Goal: Check status: Check status

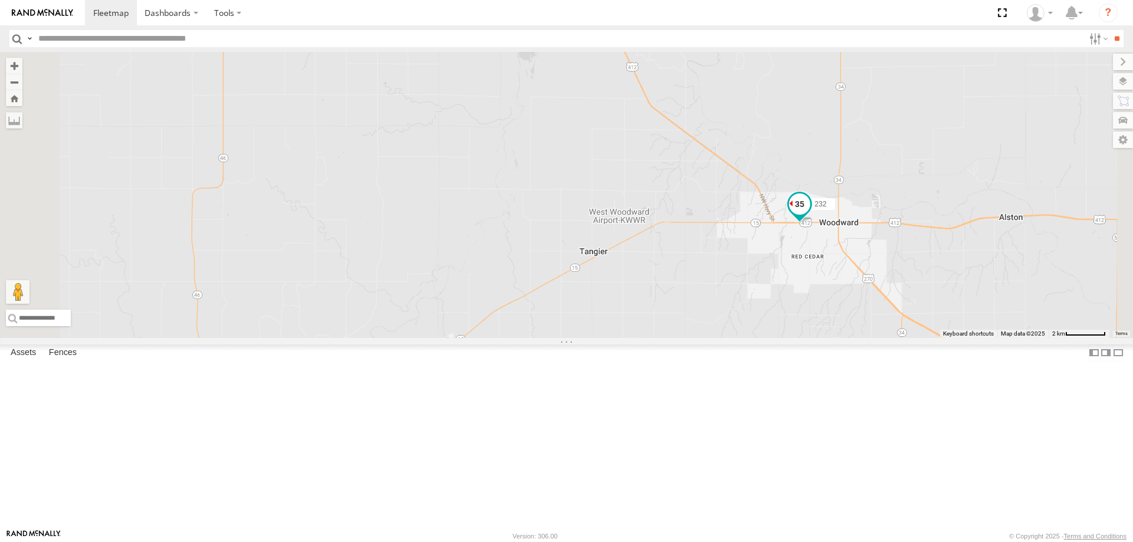
click at [810, 214] on span at bounding box center [799, 203] width 21 height 21
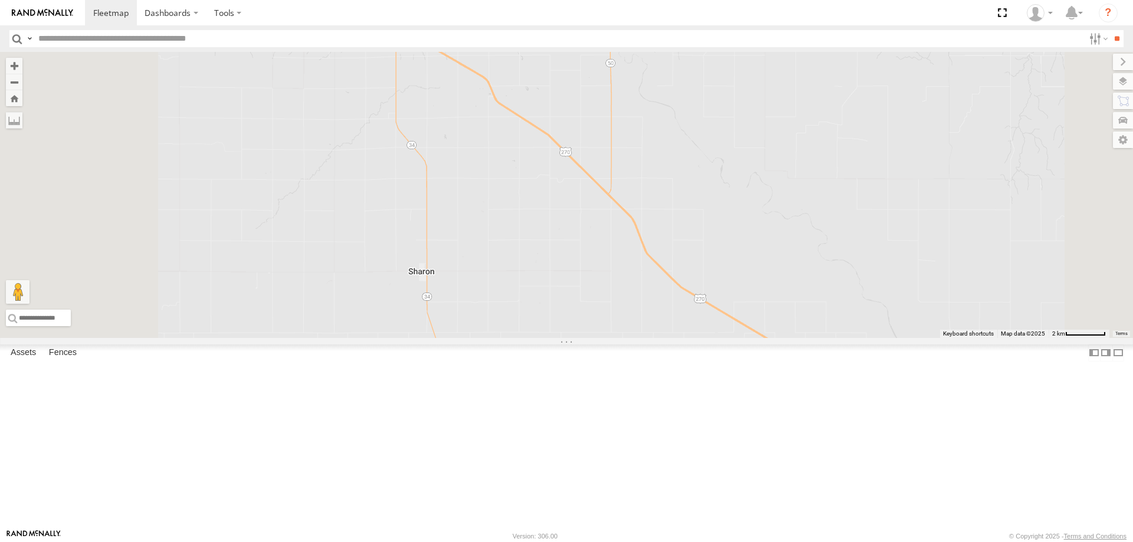
drag, startPoint x: 675, startPoint y: 322, endPoint x: 871, endPoint y: 444, distance: 230.8
click at [859, 338] on div "300 298 270 232 268 264 302 278 260 244 256 232 All Assets [GEOGRAPHIC_DATA][PE…" at bounding box center [566, 195] width 1133 height 286
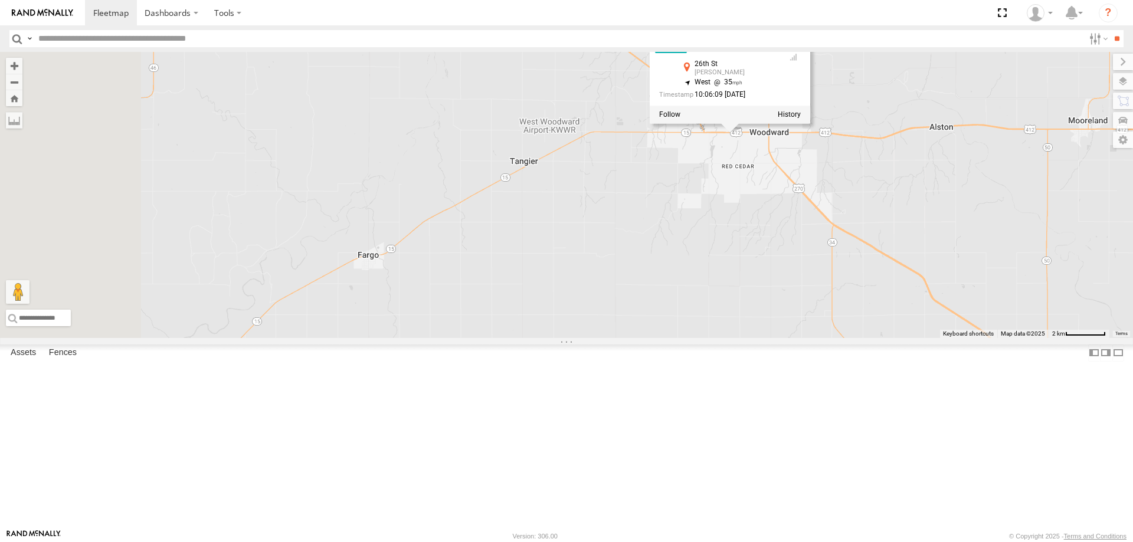
click at [632, 178] on div "300 298 270 232 268 264 302 278 260 244 256 232 All Assets [GEOGRAPHIC_DATA][PE…" at bounding box center [566, 195] width 1133 height 286
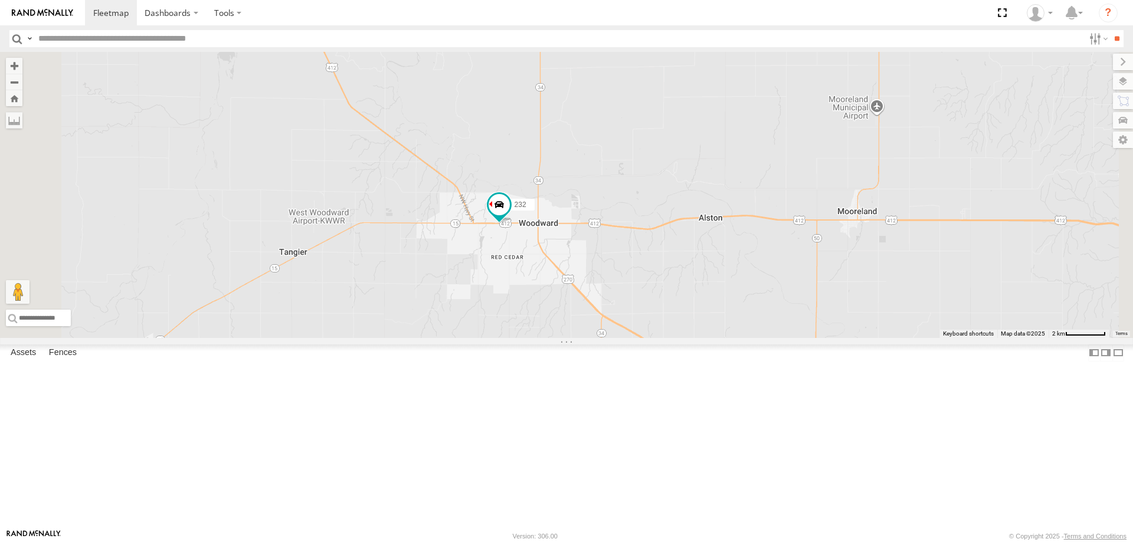
drag, startPoint x: 880, startPoint y: 352, endPoint x: 842, endPoint y: 314, distance: 53.0
click at [846, 316] on div "300 298 270 232 268 264 302 278 260 244 256" at bounding box center [566, 195] width 1133 height 286
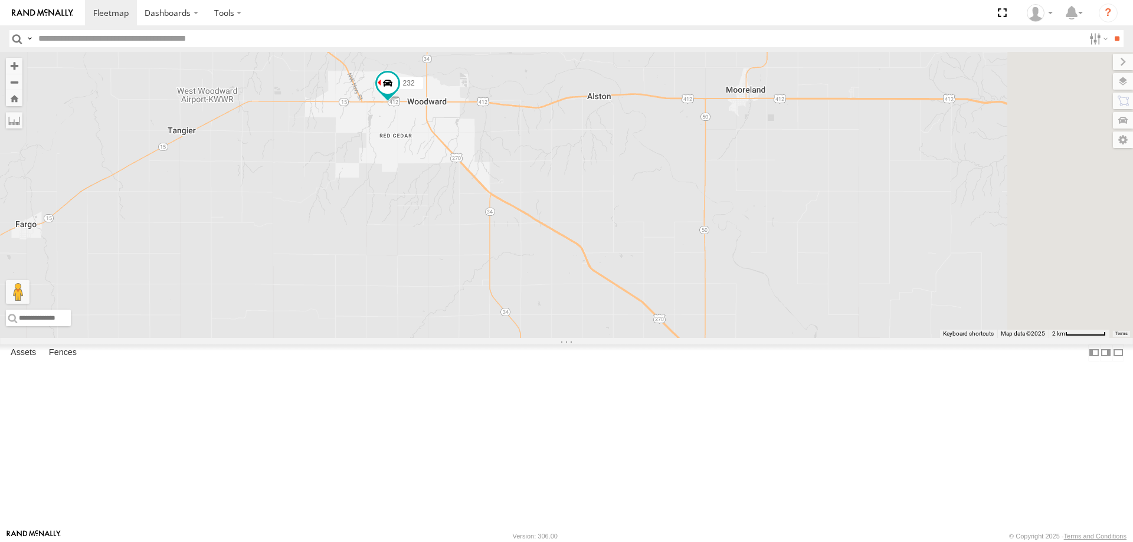
drag, startPoint x: 709, startPoint y: 339, endPoint x: 691, endPoint y: 298, distance: 45.2
click at [693, 303] on div "300 298 270 232 268 264 302 278 260 244 256" at bounding box center [566, 195] width 1133 height 286
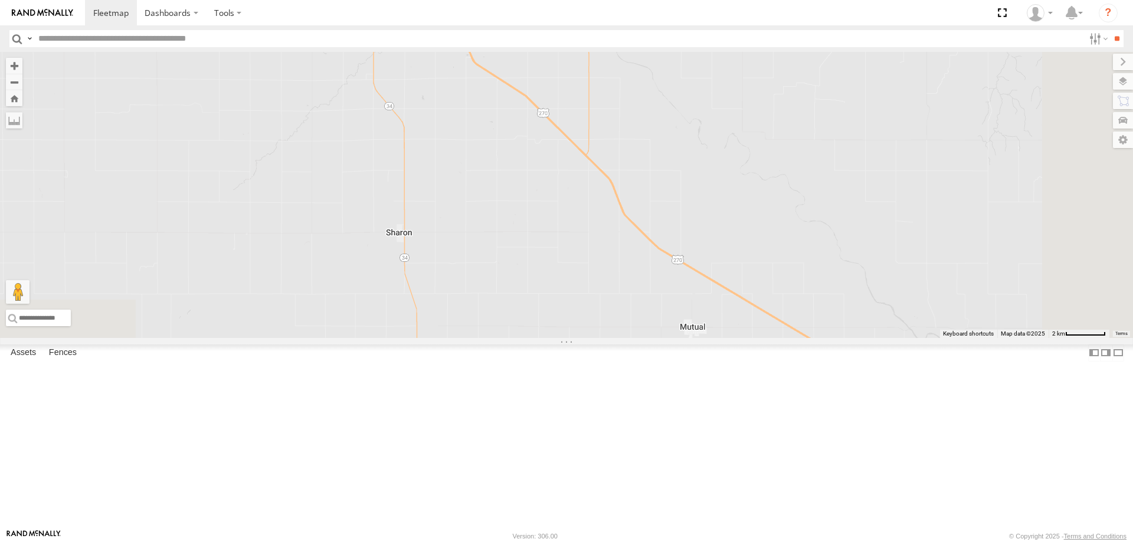
scroll to position [59, 0]
click at [0, 0] on div "232" at bounding box center [0, 0] width 0 height 0
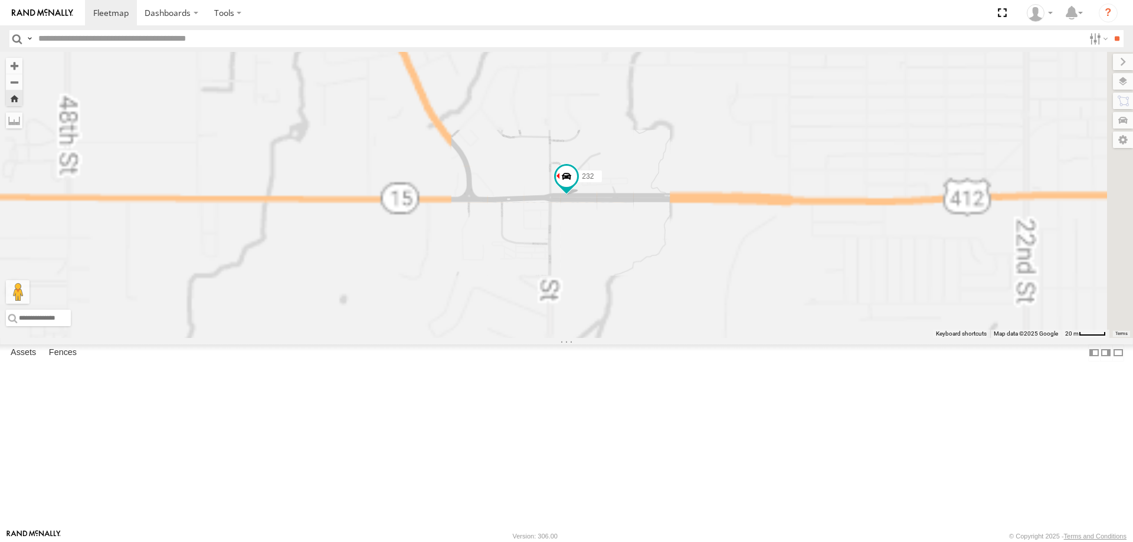
click at [0, 0] on span at bounding box center [0, 0] width 0 height 0
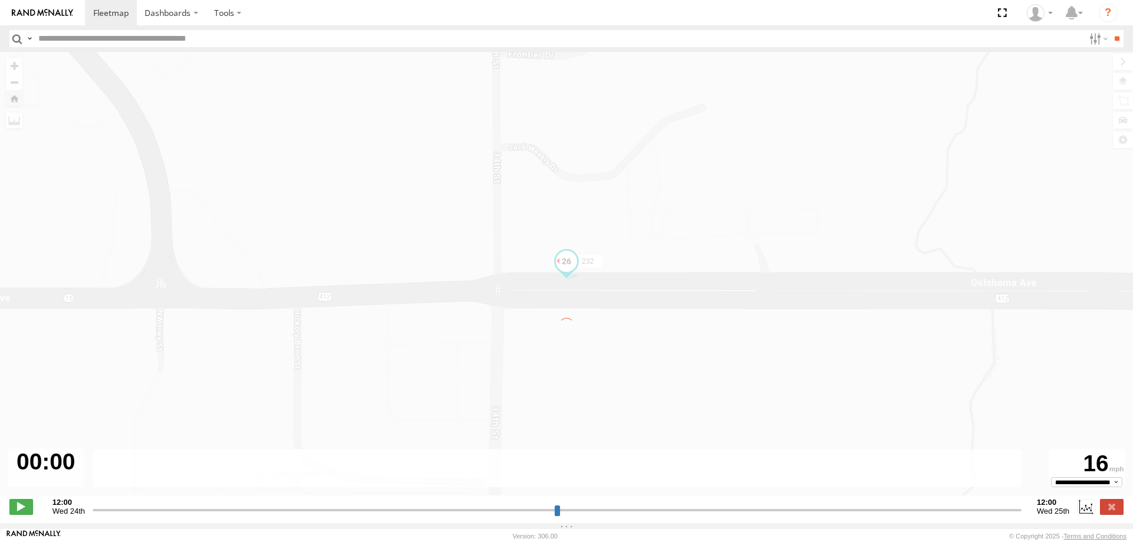
type input "**********"
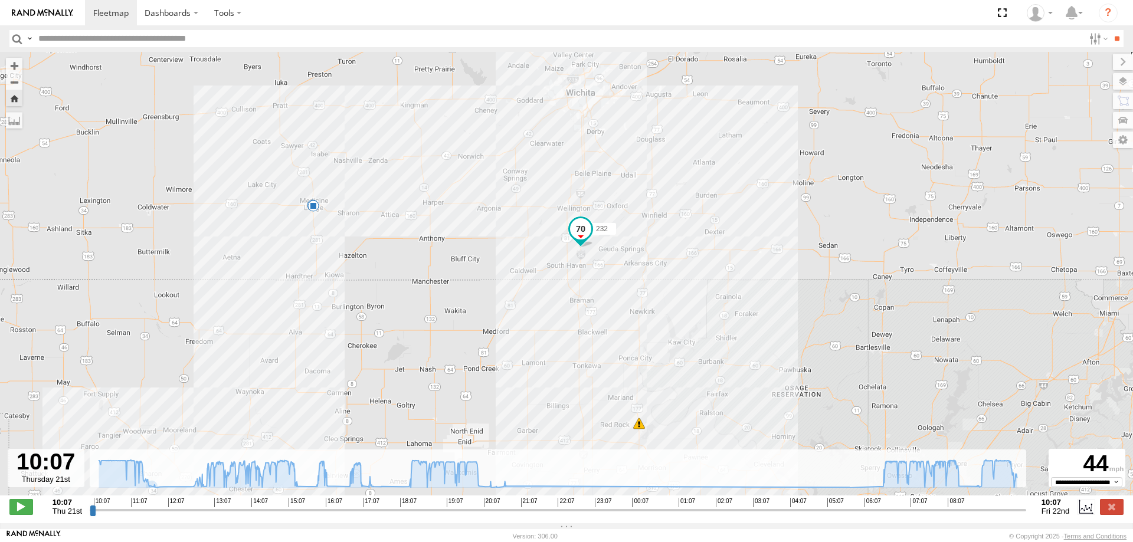
drag, startPoint x: 460, startPoint y: 291, endPoint x: 572, endPoint y: 251, distance: 119.8
click at [567, 254] on div "232 11:10 Thu 20:22 Thu 20:55 Thu" at bounding box center [566, 280] width 1133 height 456
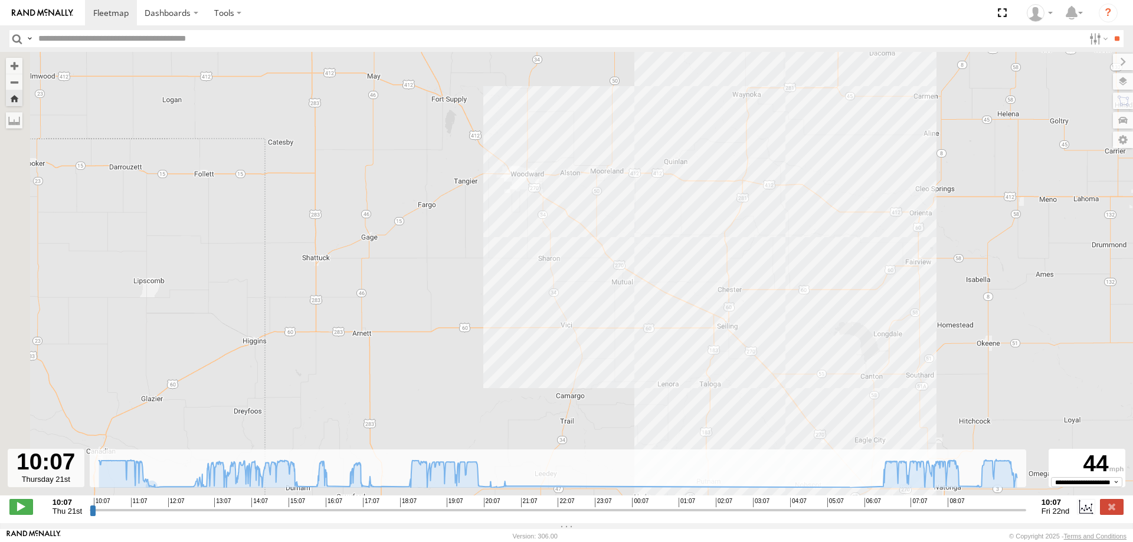
drag, startPoint x: 501, startPoint y: 299, endPoint x: 674, endPoint y: 323, distance: 174.5
click at [664, 325] on div "232 11:10 Thu 20:22 Thu 20:55 Thu" at bounding box center [566, 280] width 1133 height 456
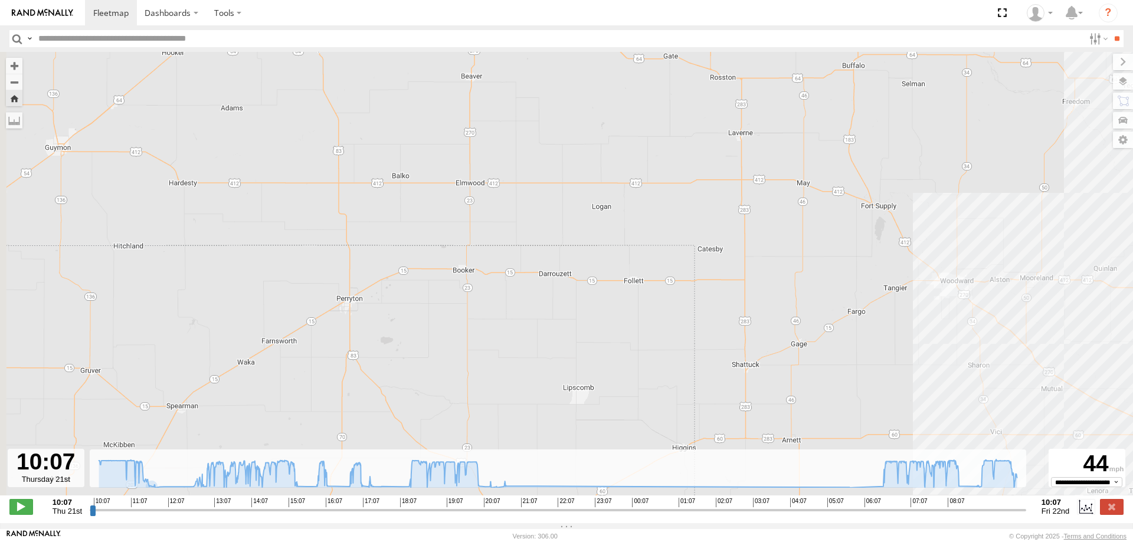
drag, startPoint x: 424, startPoint y: 179, endPoint x: 502, endPoint y: 299, distance: 142.8
click at [493, 293] on div "232 11:10 Thu 20:22 Thu 20:55 Thu" at bounding box center [566, 280] width 1133 height 456
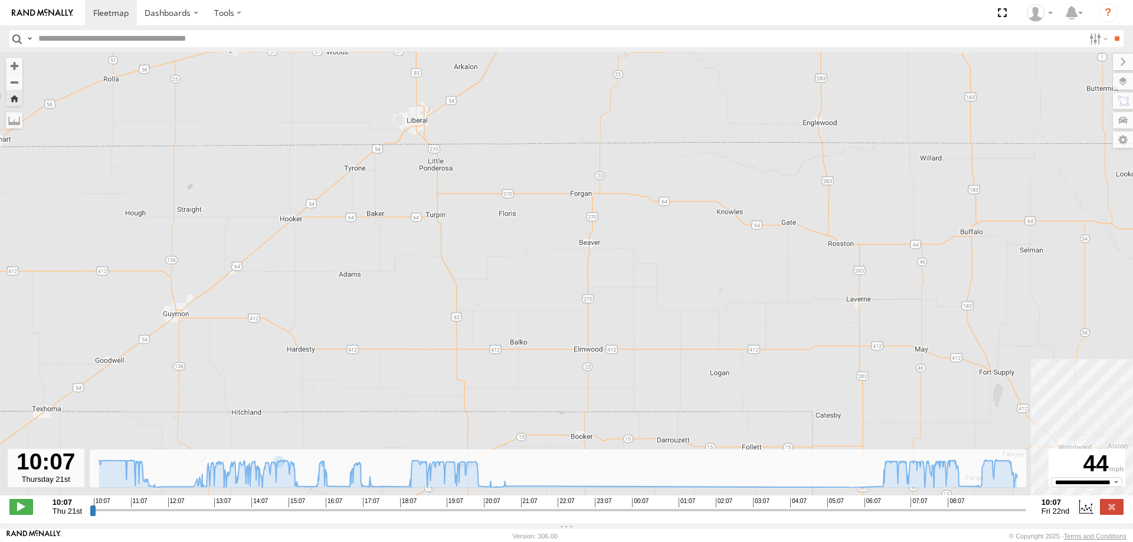
click at [48, 11] on img at bounding box center [42, 13] width 61 height 8
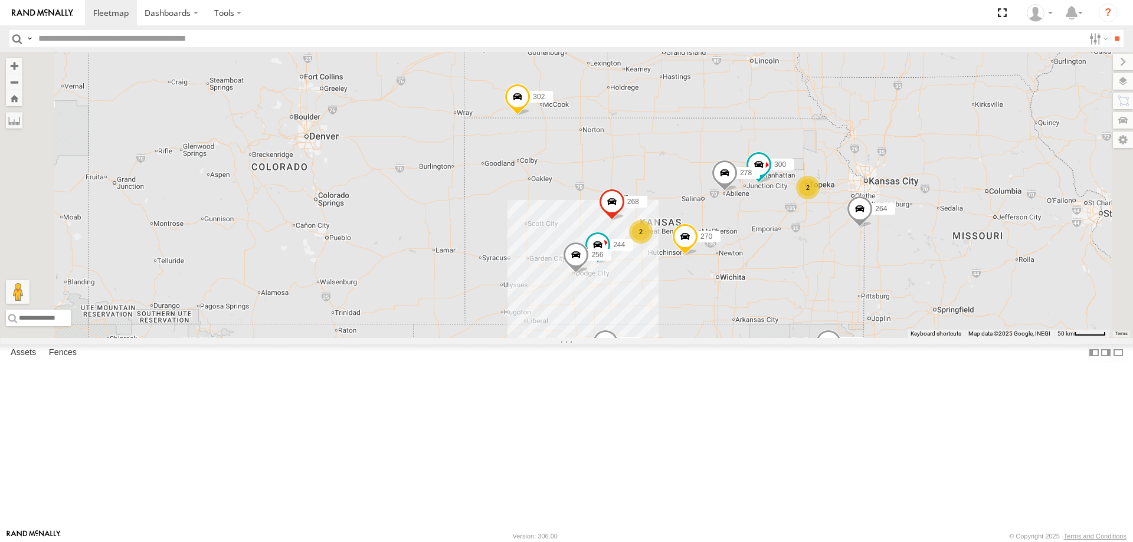
scroll to position [59, 0]
click at [0, 0] on div "232" at bounding box center [0, 0] width 0 height 0
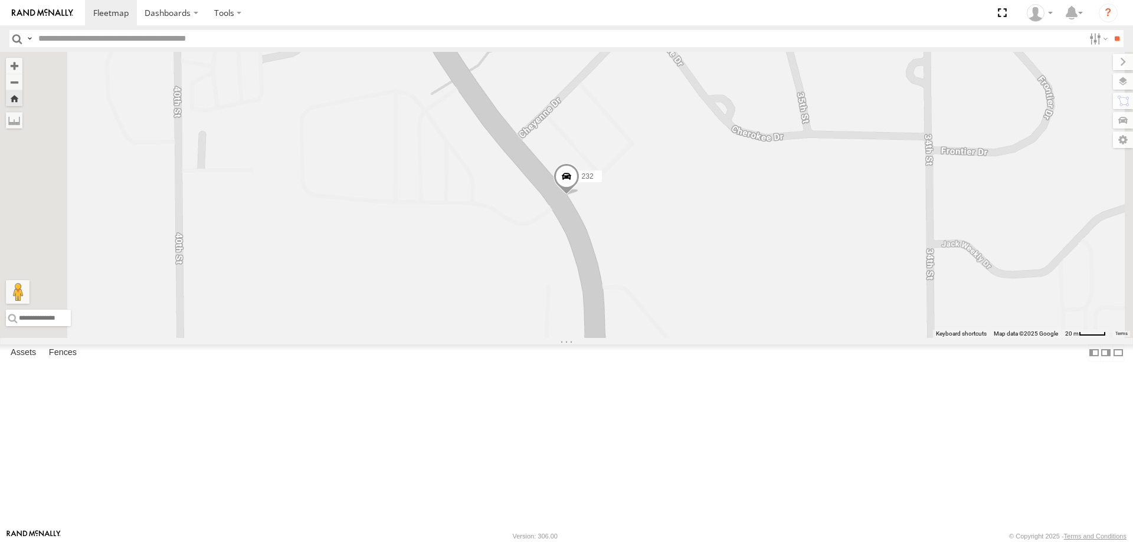
click at [579, 195] on span at bounding box center [566, 179] width 26 height 32
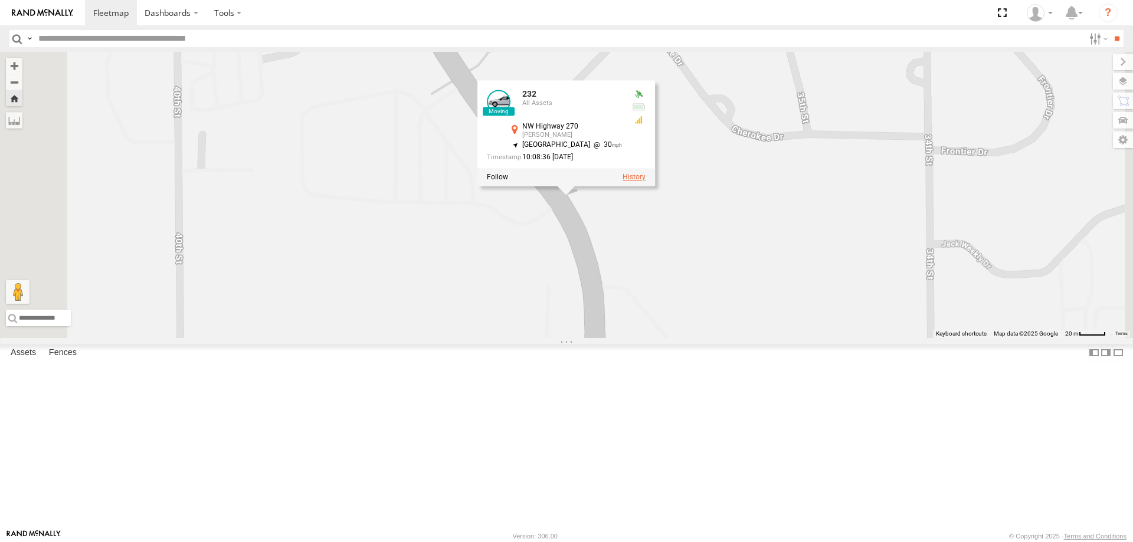
click at [645, 182] on label at bounding box center [633, 177] width 23 height 8
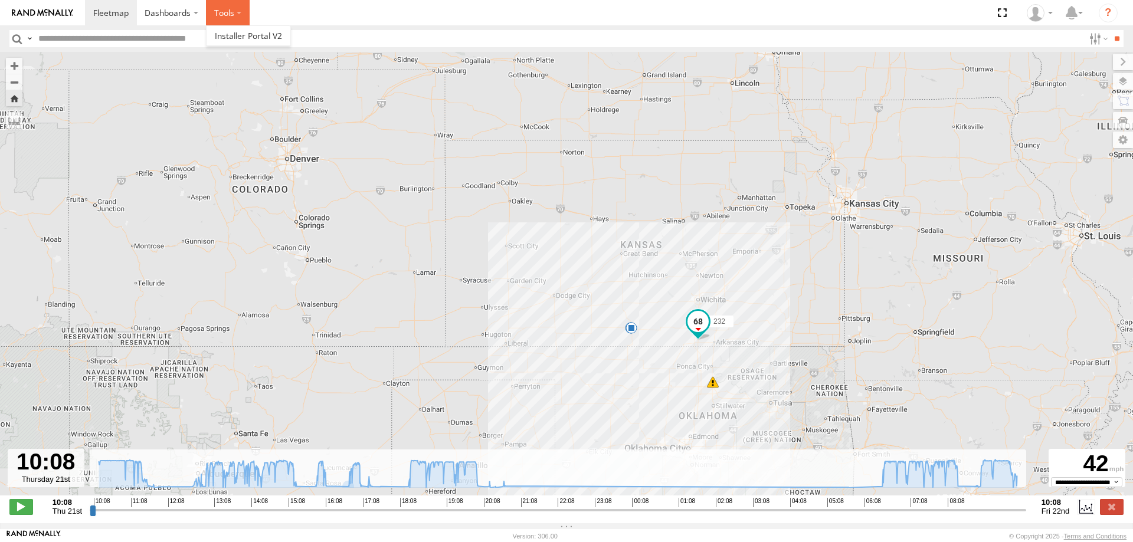
click at [224, 15] on label at bounding box center [228, 12] width 44 height 25
click at [31, 514] on span at bounding box center [21, 506] width 24 height 15
type input "**********"
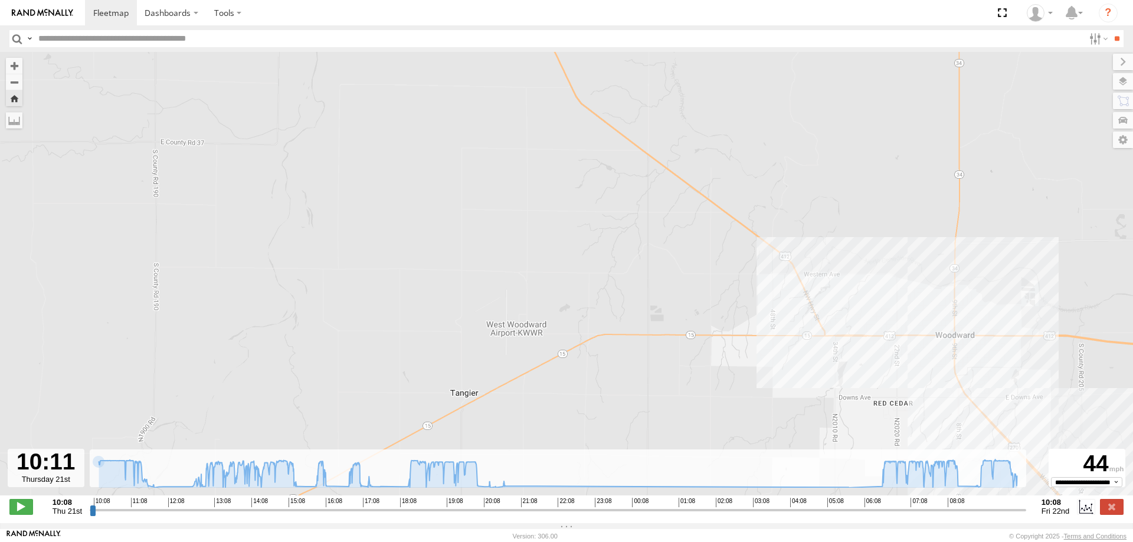
click at [41, 11] on img at bounding box center [42, 13] width 61 height 8
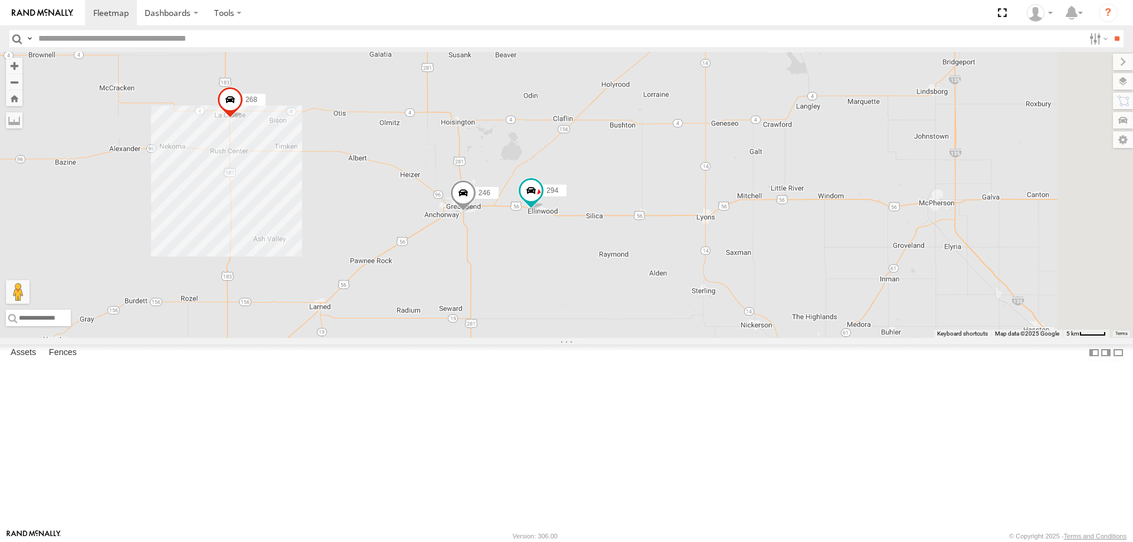
drag, startPoint x: 694, startPoint y: 386, endPoint x: 657, endPoint y: 323, distance: 73.8
click at [664, 333] on div "260 300 244 298 270 256 232 268 264 302 278 246 294" at bounding box center [566, 195] width 1133 height 286
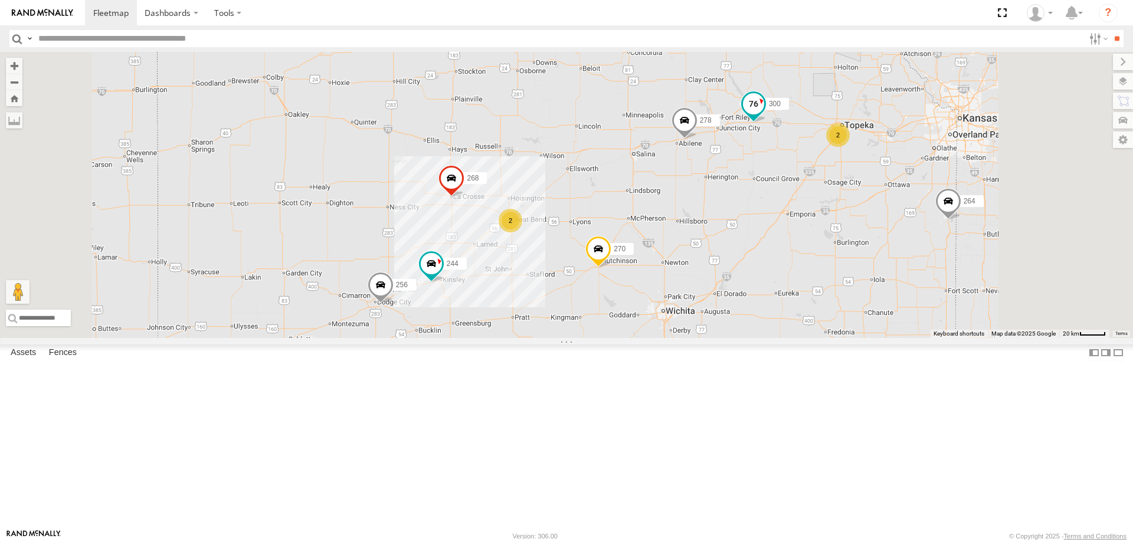
click at [764, 114] on span at bounding box center [753, 103] width 21 height 21
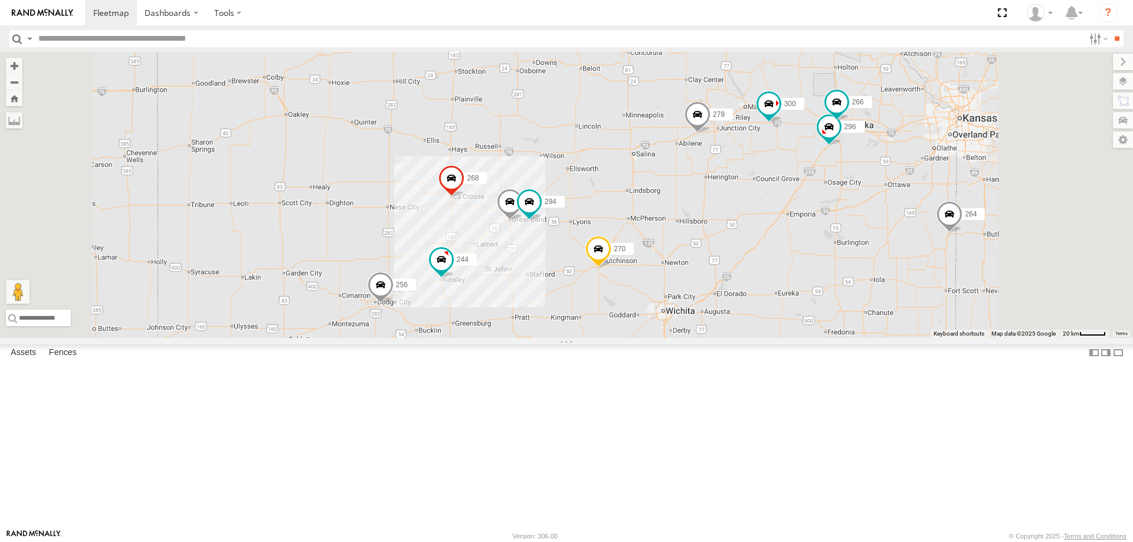
click at [0, 0] on div "All Assets" at bounding box center [0, 0] width 0 height 0
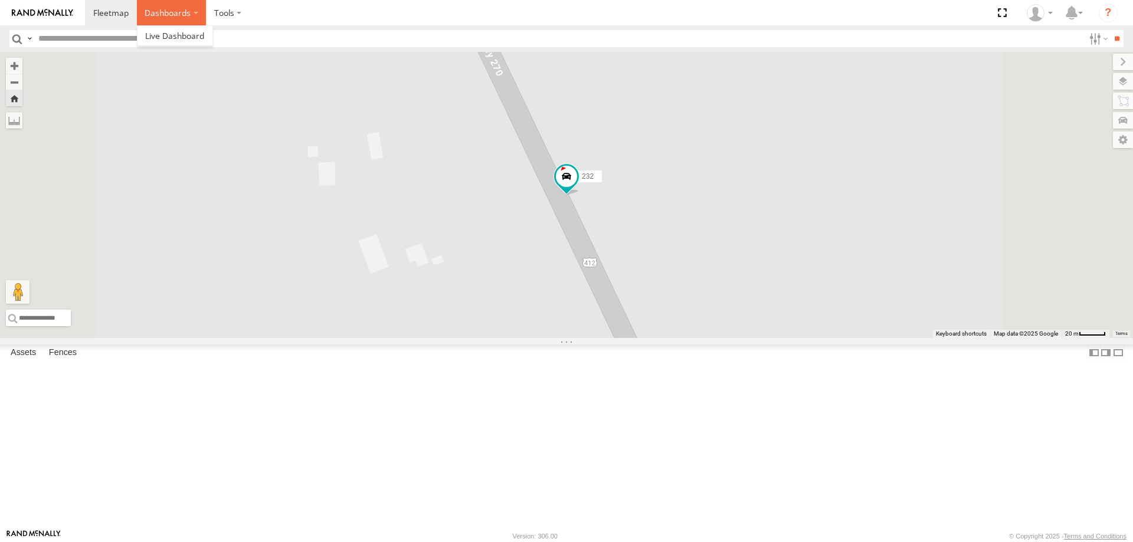
click at [149, 15] on label "Dashboards" at bounding box center [172, 12] width 70 height 25
click at [214, 9] on label at bounding box center [228, 12] width 44 height 25
click at [181, 15] on label "Dashboards" at bounding box center [172, 12] width 70 height 25
click at [117, 8] on span at bounding box center [110, 12] width 35 height 11
